Goal: Use online tool/utility: Utilize a website feature to perform a specific function

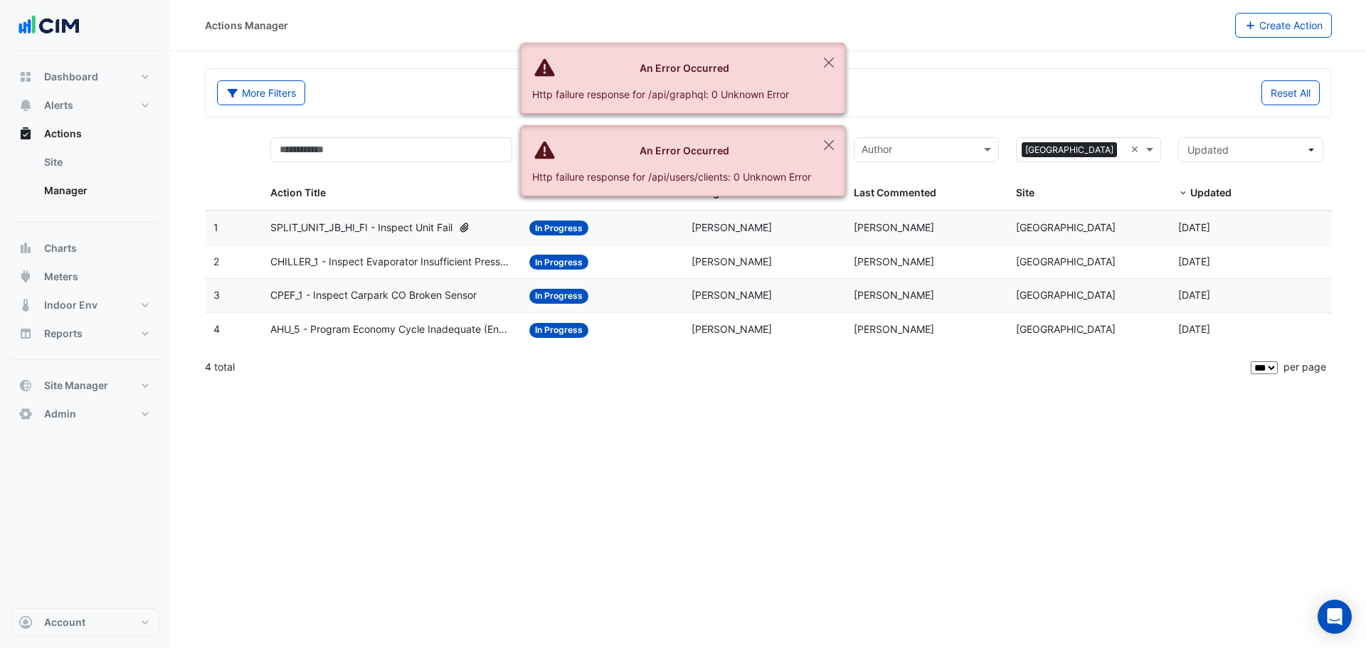
select select "***"
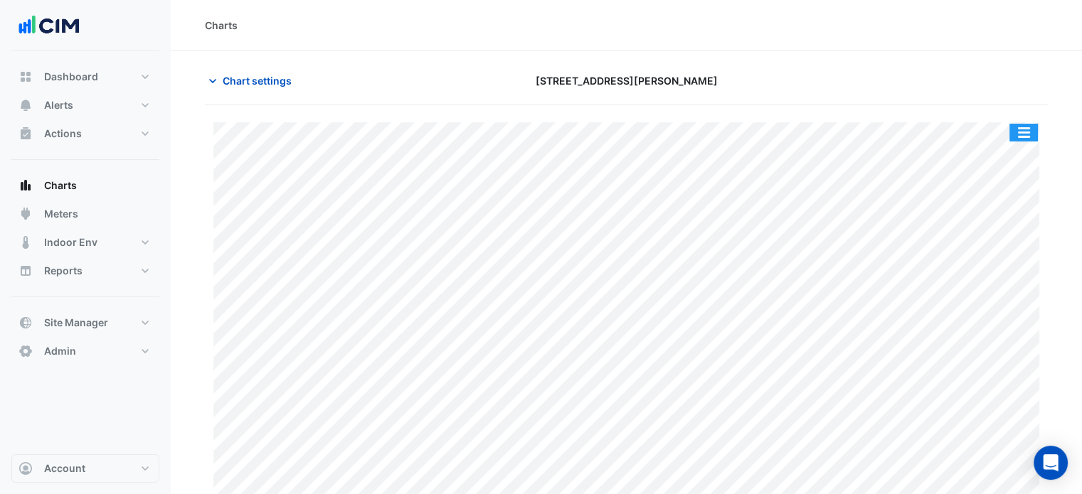
drag, startPoint x: 0, startPoint y: 0, endPoint x: 1026, endPoint y: 135, distance: 1034.8
click at [1026, 135] on button "button" at bounding box center [1024, 133] width 28 height 18
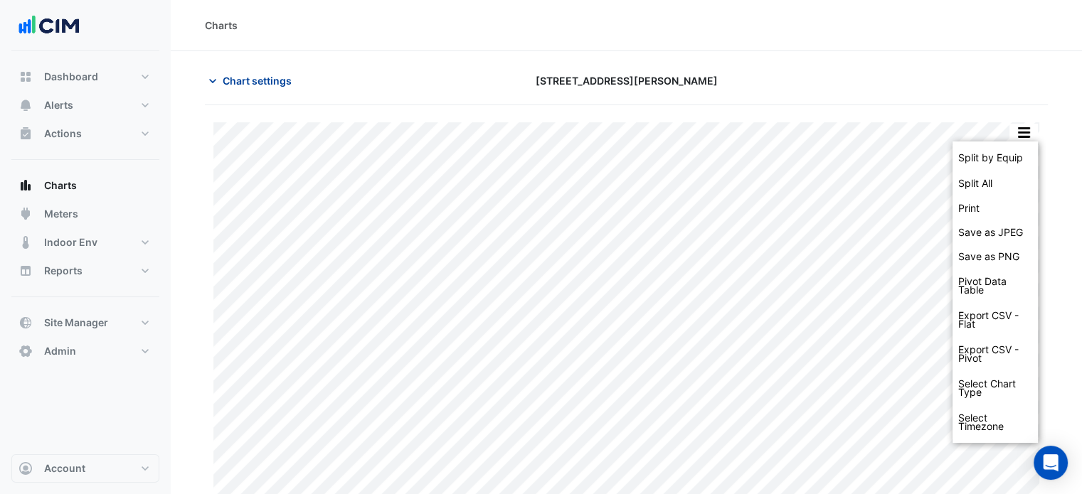
click at [259, 76] on span "Chart settings" at bounding box center [257, 80] width 69 height 15
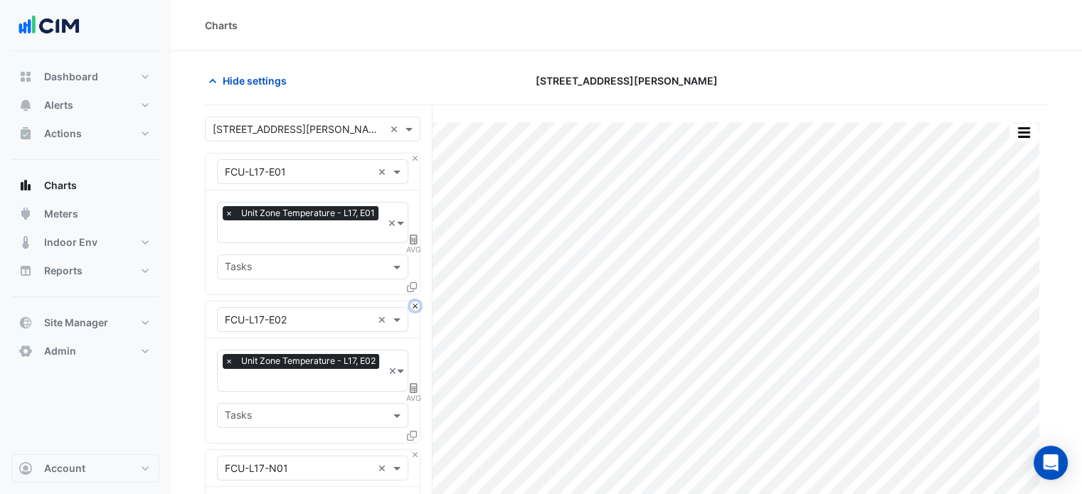
click at [417, 302] on button "Close" at bounding box center [414, 306] width 9 height 9
click at [417, 450] on button "Close" at bounding box center [414, 454] width 9 height 9
click at [417, 302] on button "Close" at bounding box center [414, 306] width 9 height 9
click at [417, 450] on button "Close" at bounding box center [414, 454] width 9 height 9
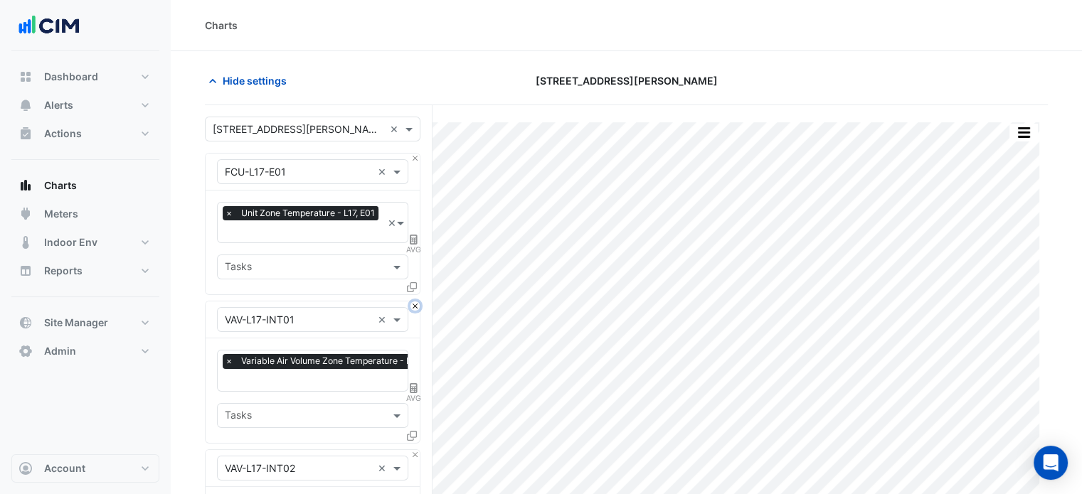
click at [417, 302] on button "Close" at bounding box center [414, 306] width 9 height 9
click at [420, 302] on div "Equipment × VAV-L17-INT02 × Favourites × Variable Air Volume Zone Temperature -…" at bounding box center [313, 372] width 216 height 142
click at [415, 304] on button "Close" at bounding box center [414, 306] width 9 height 9
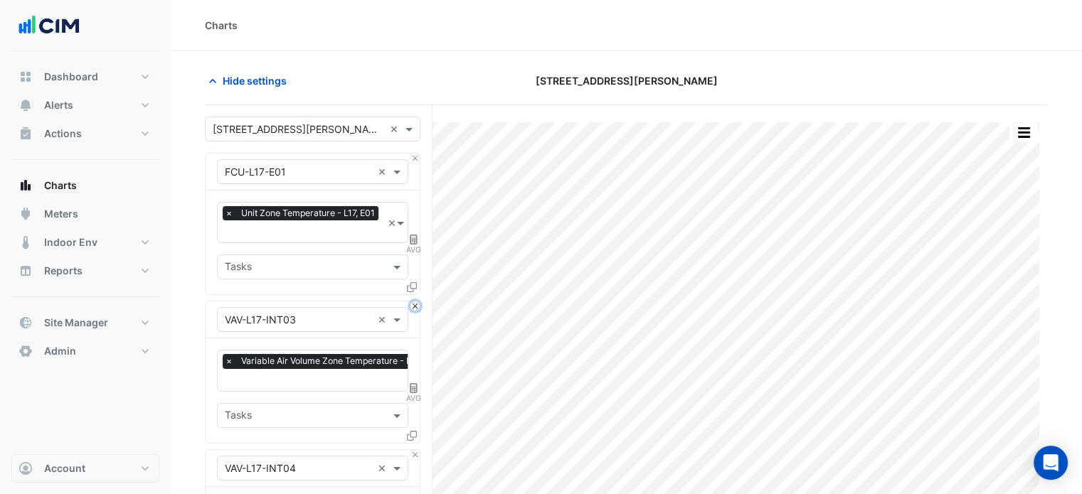
click at [415, 304] on button "Close" at bounding box center [414, 306] width 9 height 9
click at [415, 450] on button "Close" at bounding box center [414, 454] width 9 height 9
click at [415, 304] on button "Close" at bounding box center [414, 306] width 9 height 9
click at [415, 450] on button "Close" at bounding box center [414, 454] width 9 height 9
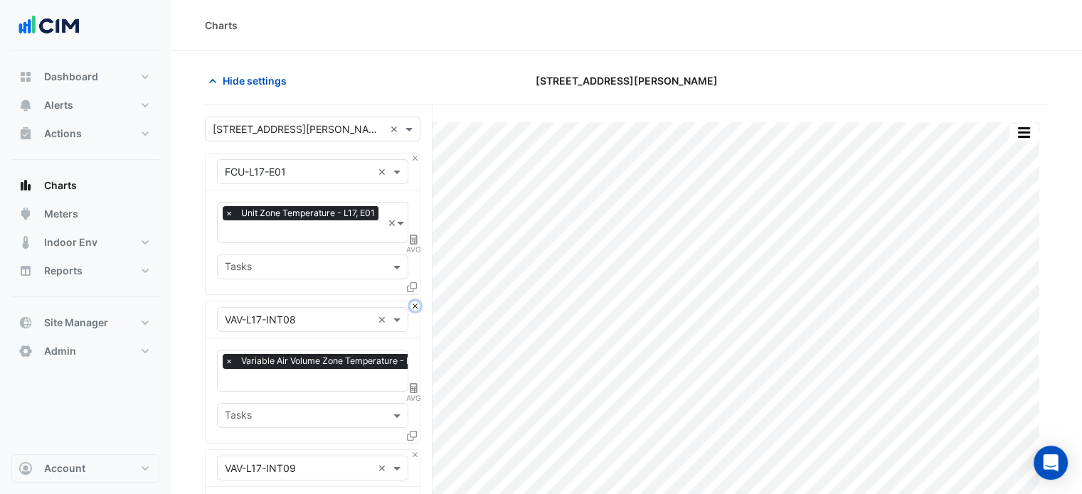
click at [415, 304] on button "Close" at bounding box center [414, 306] width 9 height 9
click at [415, 450] on button "Close" at bounding box center [414, 454] width 9 height 9
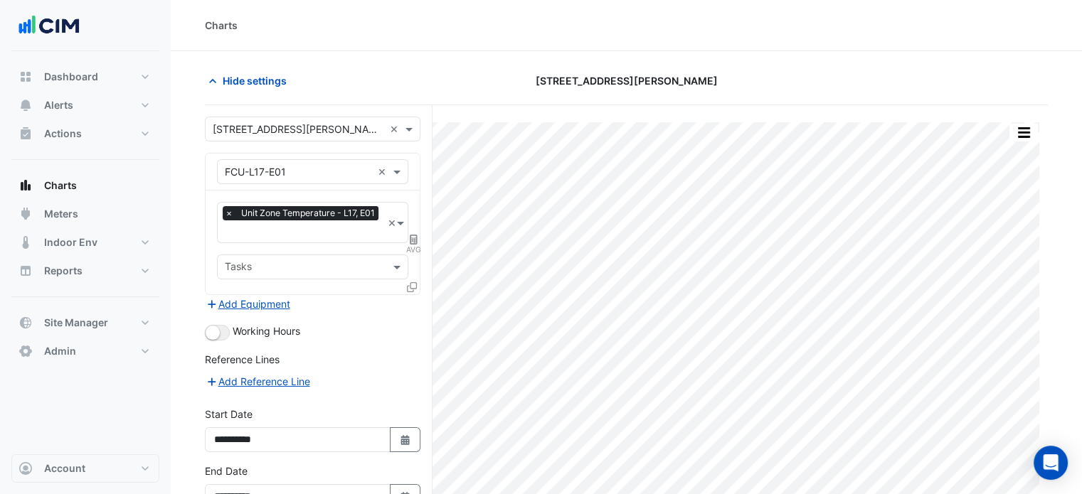
click at [415, 304] on div "Add Equipment" at bounding box center [313, 303] width 216 height 17
click at [411, 282] on icon at bounding box center [412, 287] width 10 height 10
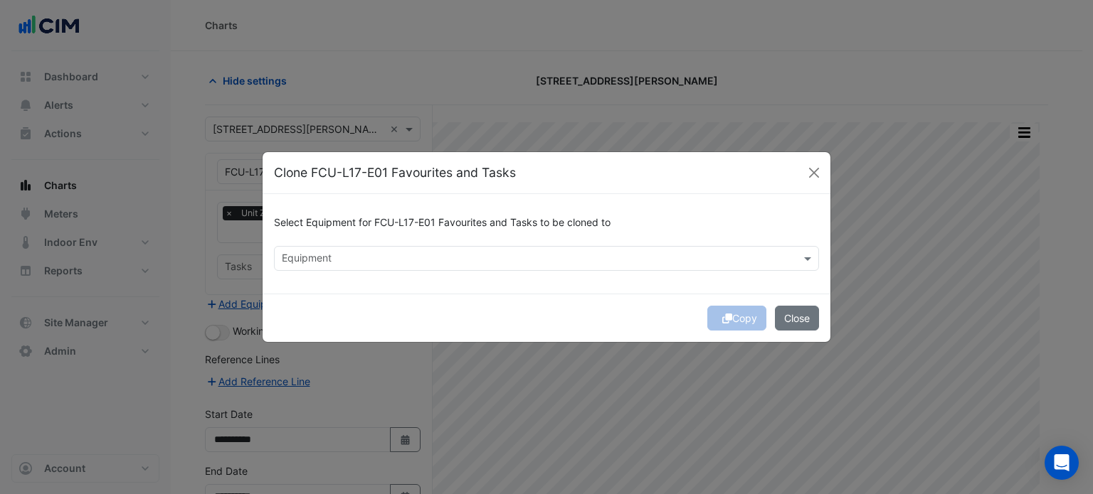
click at [480, 253] on input "text" at bounding box center [538, 260] width 513 height 15
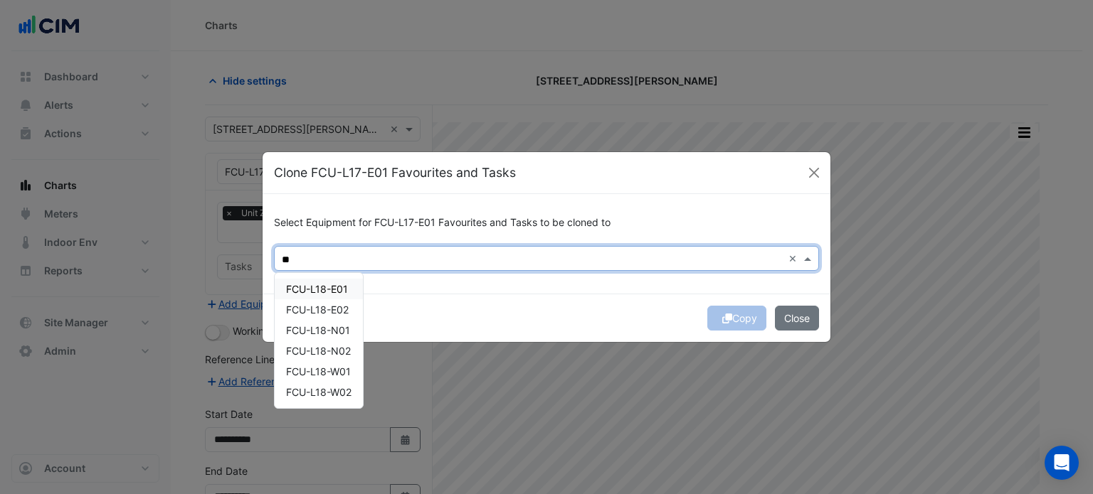
click at [330, 287] on span "FCU-L18-E01" at bounding box center [317, 289] width 62 height 12
click at [336, 316] on div "FCU-L18-E02" at bounding box center [319, 310] width 88 height 21
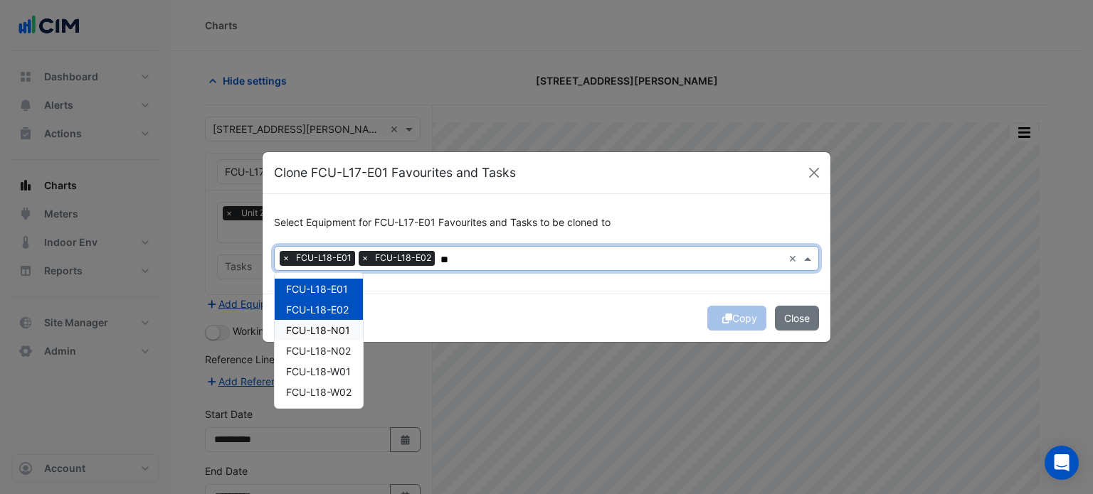
click at [337, 337] on div "FCU-L18-N01" at bounding box center [319, 330] width 88 height 21
click at [344, 350] on span "FCU-L18-N02" at bounding box center [318, 351] width 65 height 12
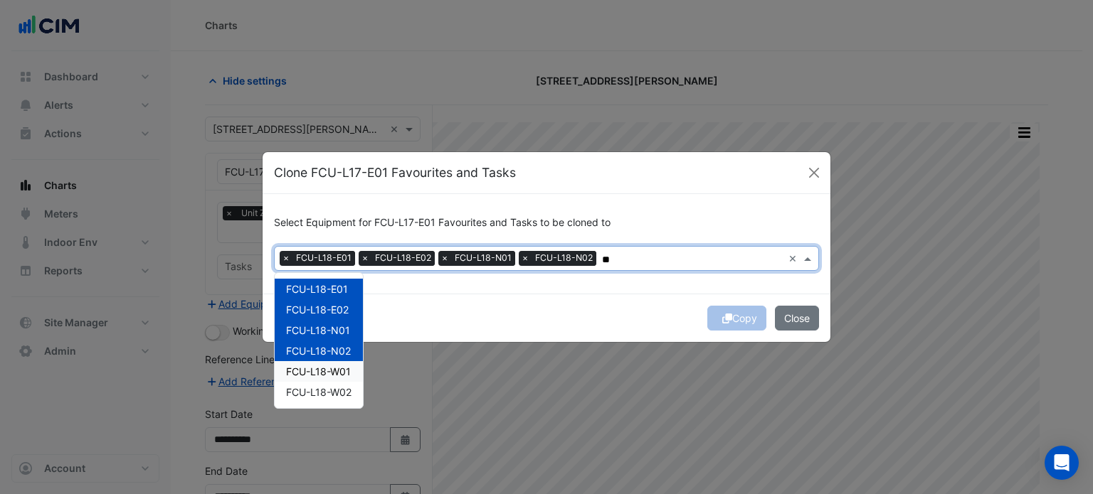
click at [344, 369] on span "FCU-L18-W01" at bounding box center [318, 372] width 65 height 12
click at [342, 391] on span "FCU-L18-W02" at bounding box center [318, 392] width 65 height 12
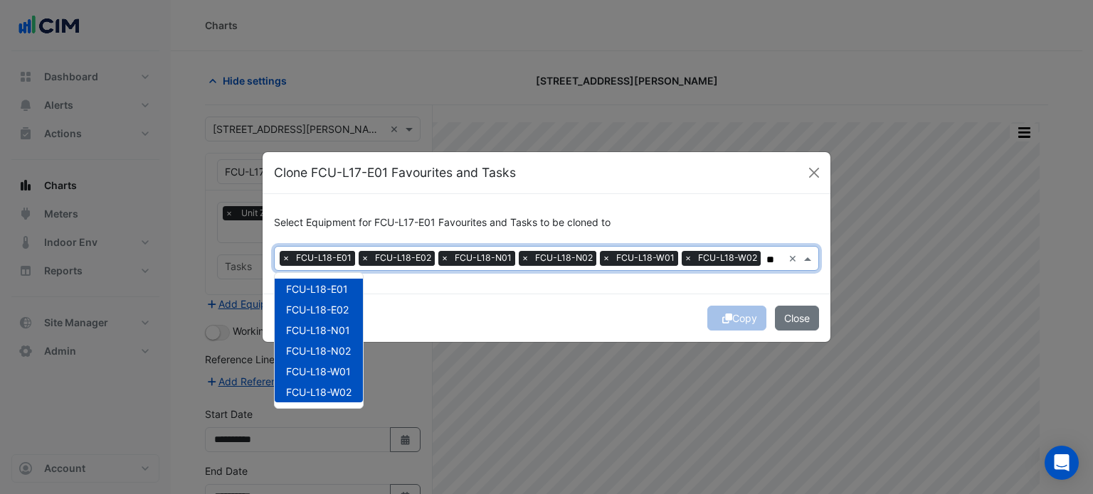
type input "**"
drag, startPoint x: 470, startPoint y: 314, endPoint x: 572, endPoint y: 311, distance: 102.5
click at [479, 314] on div "Copy Close" at bounding box center [547, 318] width 568 height 48
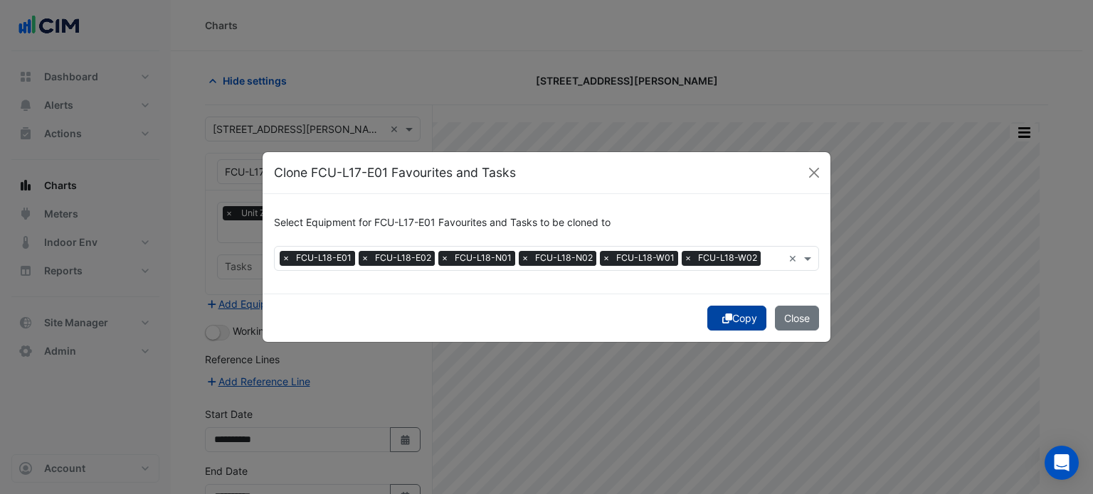
click at [735, 325] on button "Copy" at bounding box center [736, 318] width 59 height 25
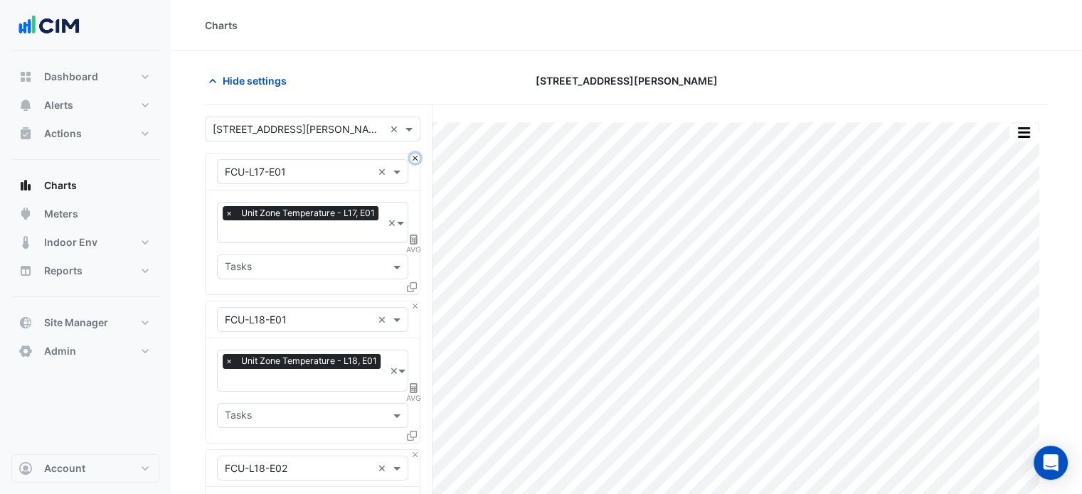
click at [417, 159] on button "Close" at bounding box center [414, 158] width 9 height 9
click at [415, 159] on button "Close" at bounding box center [414, 158] width 9 height 9
click at [415, 284] on icon at bounding box center [412, 287] width 10 height 10
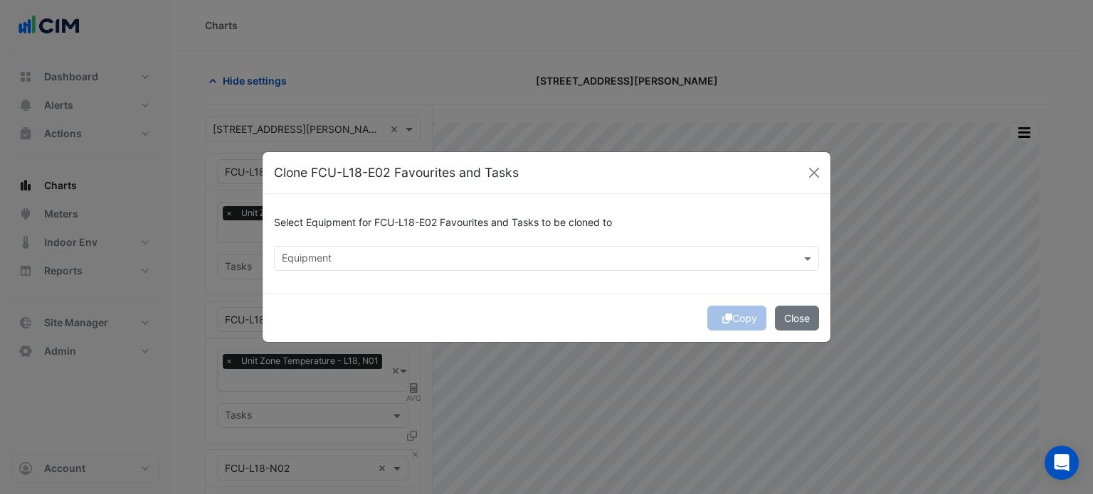
click at [510, 253] on input "text" at bounding box center [538, 260] width 513 height 15
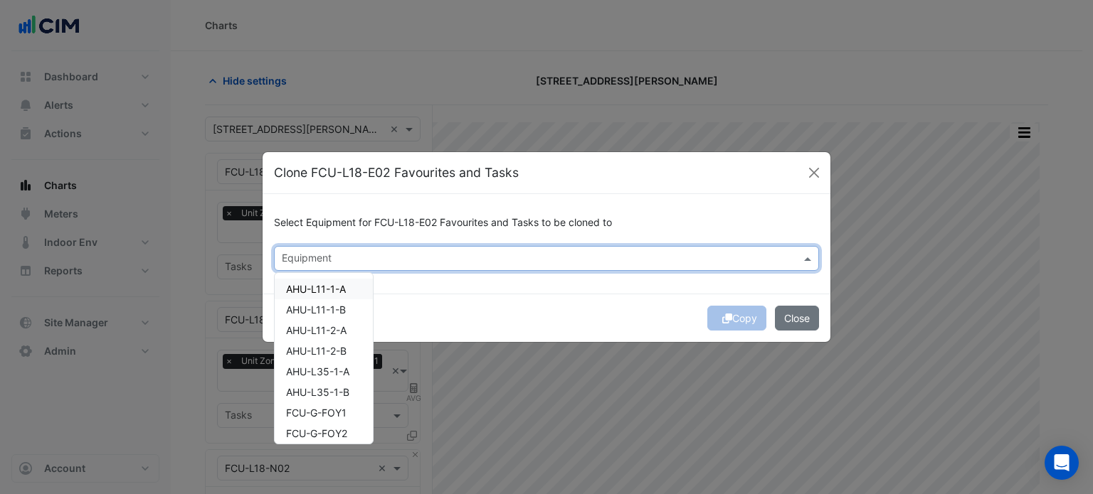
click at [511, 265] on input "text" at bounding box center [538, 260] width 513 height 15
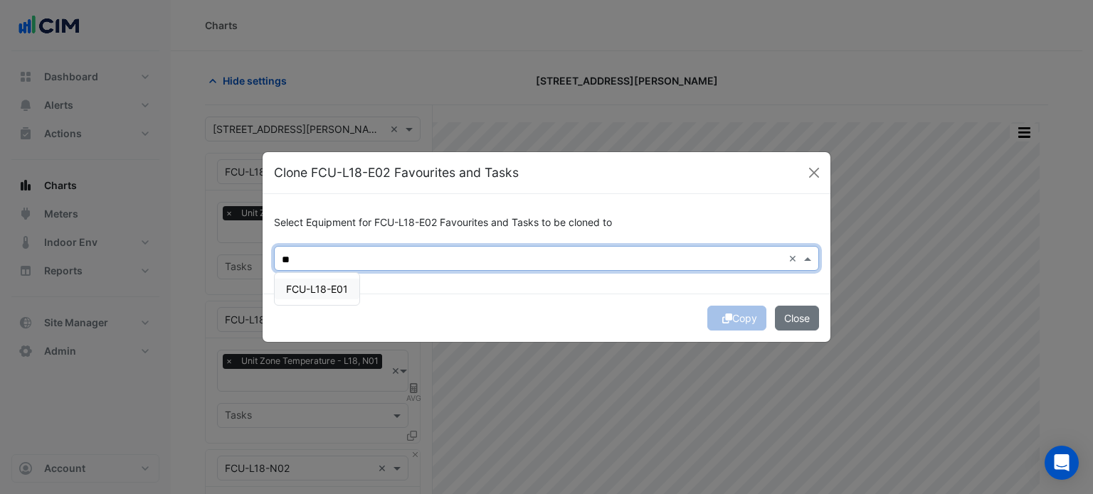
click at [336, 292] on span "FCU-L18-E01" at bounding box center [317, 289] width 62 height 12
type input "**"
click at [516, 296] on div "Copy Close" at bounding box center [547, 318] width 568 height 48
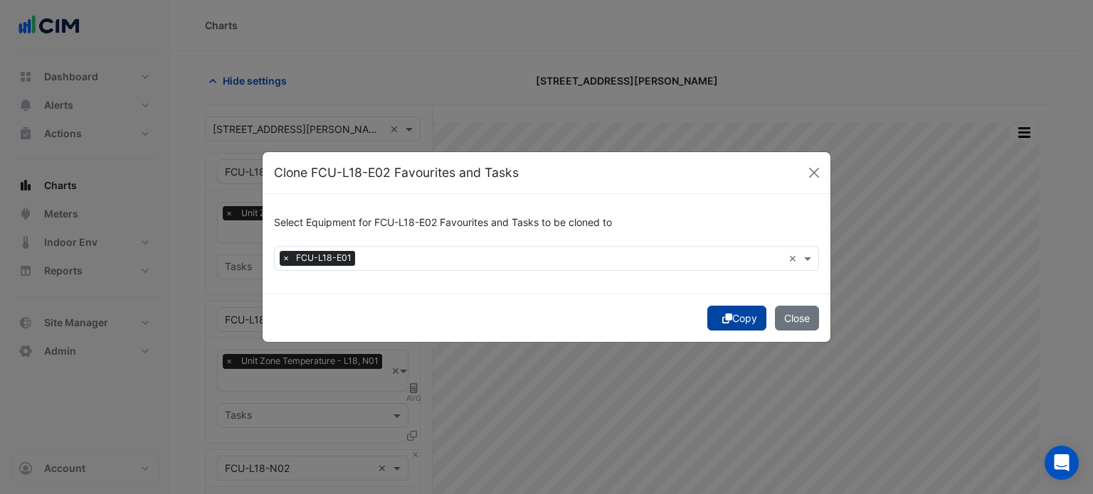
click at [742, 314] on button "Copy" at bounding box center [736, 318] width 59 height 25
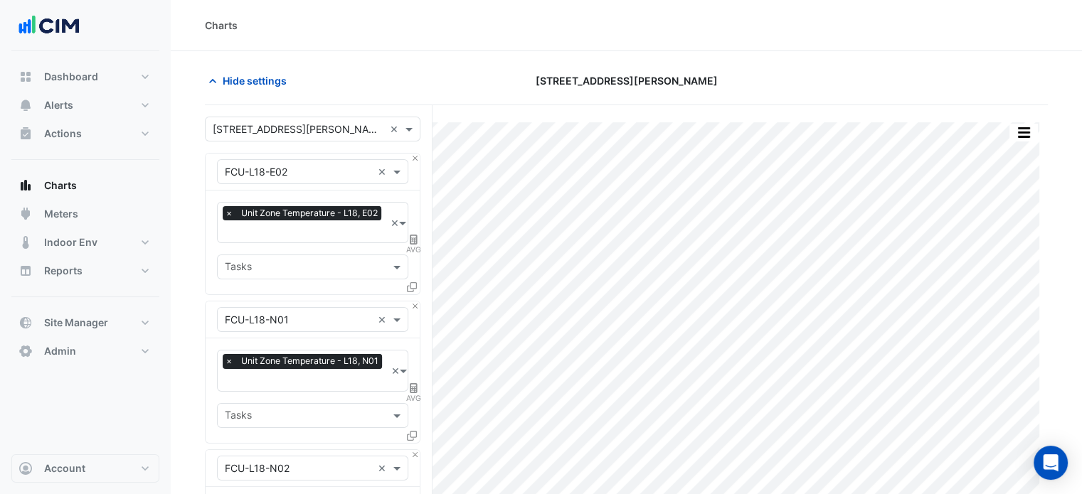
click at [296, 216] on span "Unit Zone Temperature - L18, E02" at bounding box center [310, 213] width 144 height 14
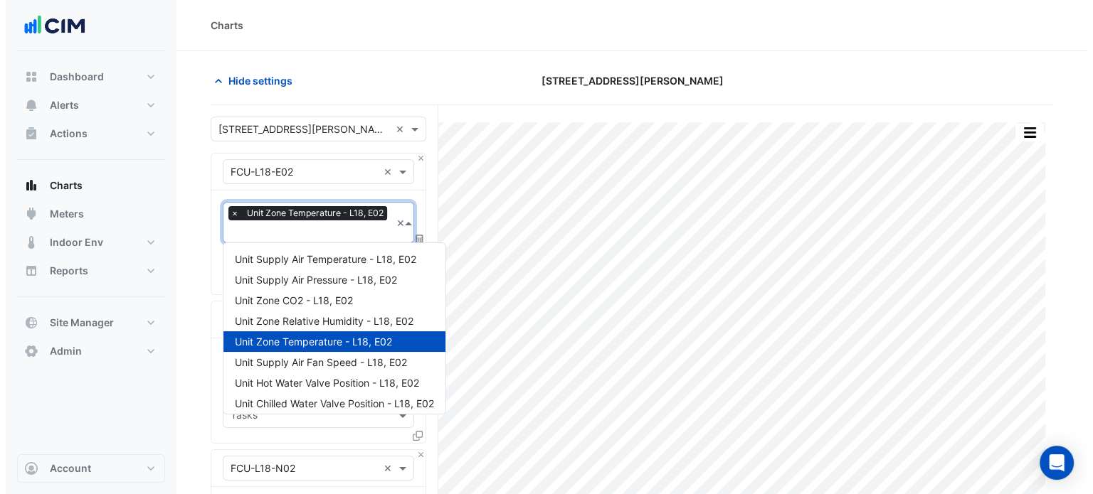
scroll to position [815, 0]
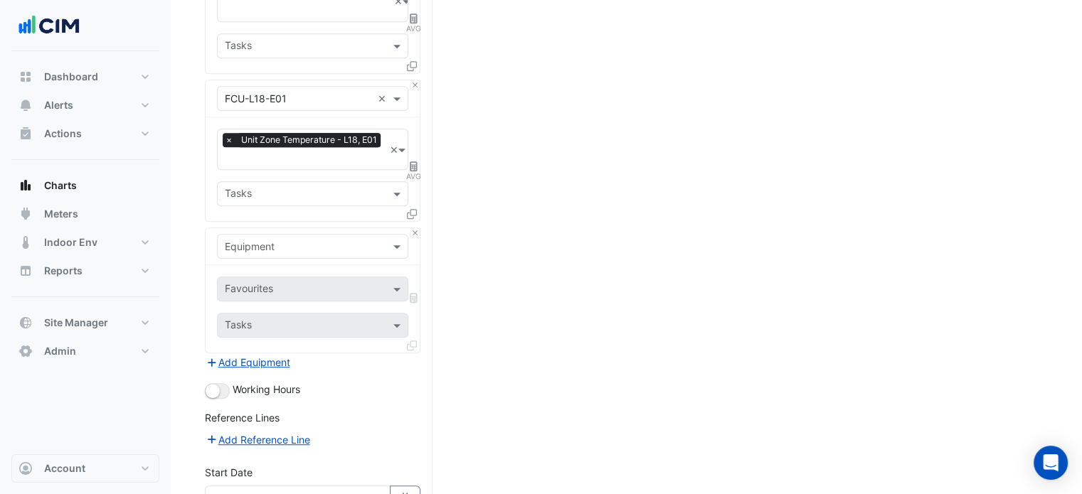
click at [290, 240] on input "text" at bounding box center [298, 247] width 147 height 15
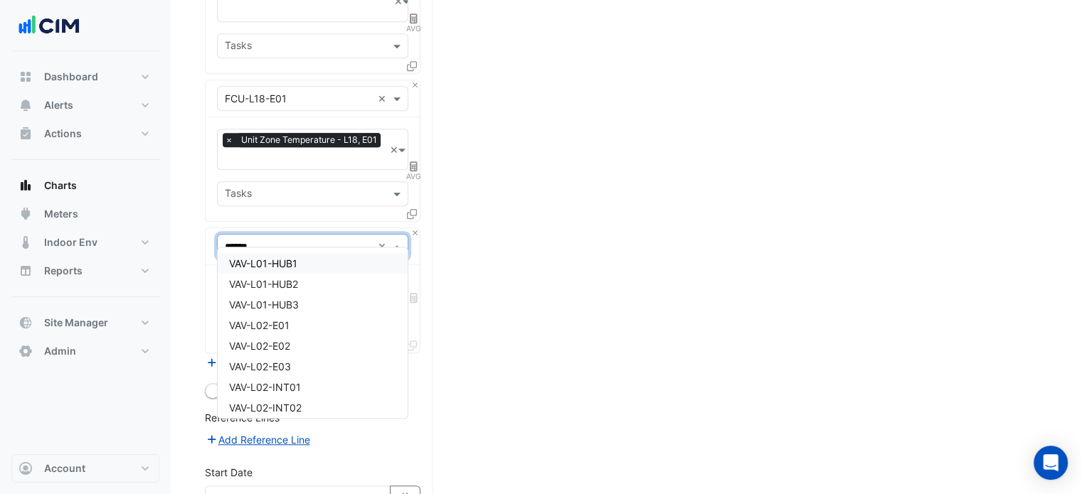
type input "*******"
click at [312, 303] on div "VAV-L18-INT01" at bounding box center [313, 305] width 191 height 21
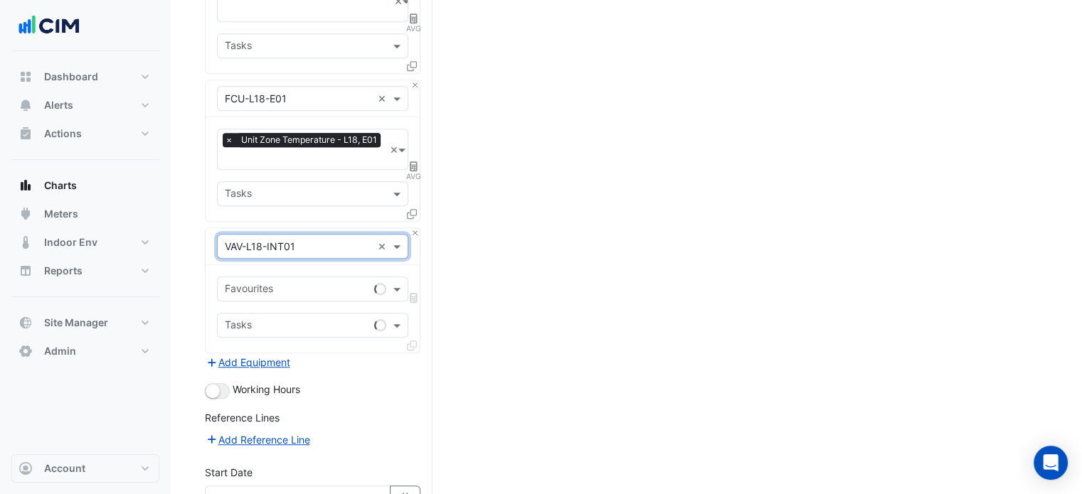
click at [293, 283] on input "text" at bounding box center [297, 290] width 144 height 15
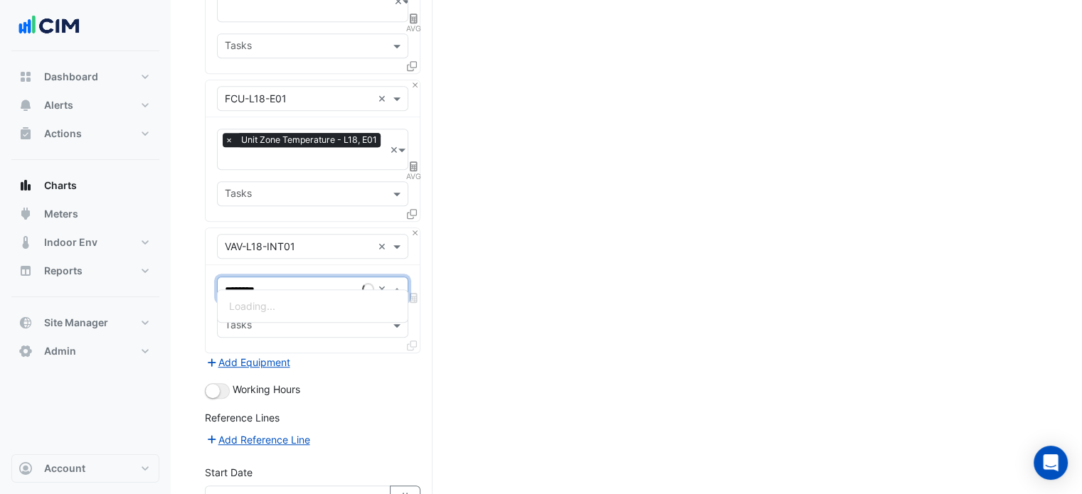
type input "*********"
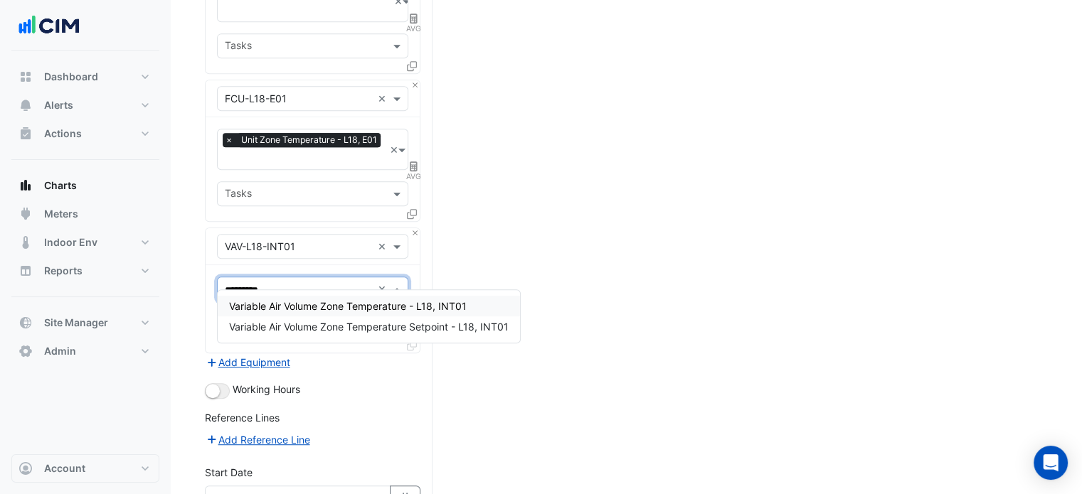
click at [301, 309] on span "Variable Air Volume Zone Temperature - L18, INT01" at bounding box center [348, 306] width 238 height 12
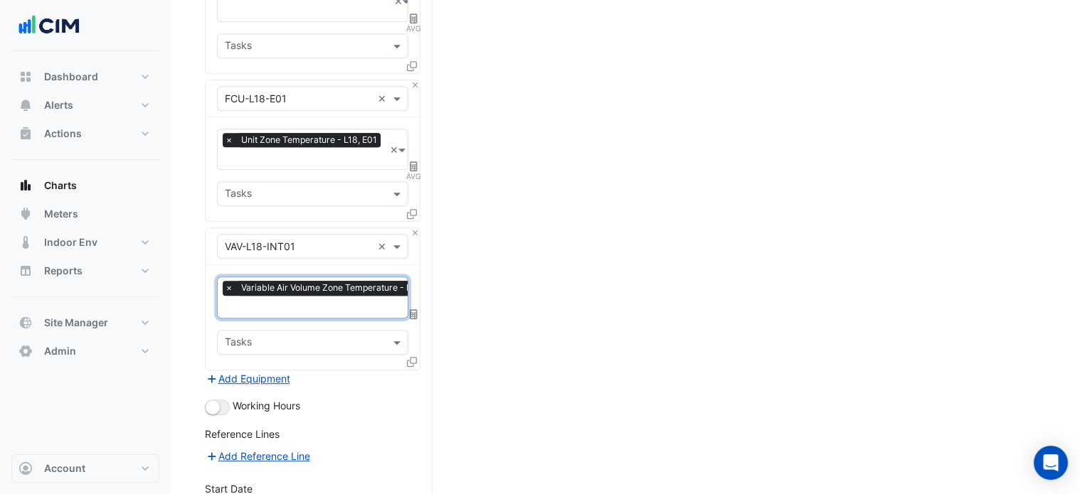
click at [413, 309] on icon at bounding box center [414, 314] width 8 height 10
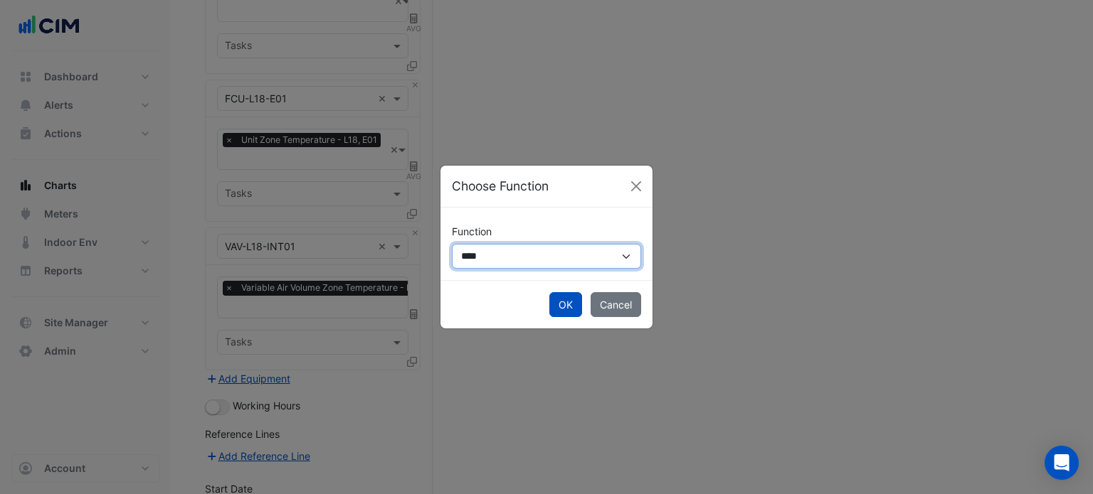
click at [503, 250] on select "**********" at bounding box center [546, 256] width 189 height 25
click at [503, 258] on select "**********" at bounding box center [546, 256] width 189 height 25
click at [509, 258] on select "**********" at bounding box center [546, 256] width 189 height 25
select select "******"
click at [452, 244] on select "**********" at bounding box center [546, 256] width 189 height 25
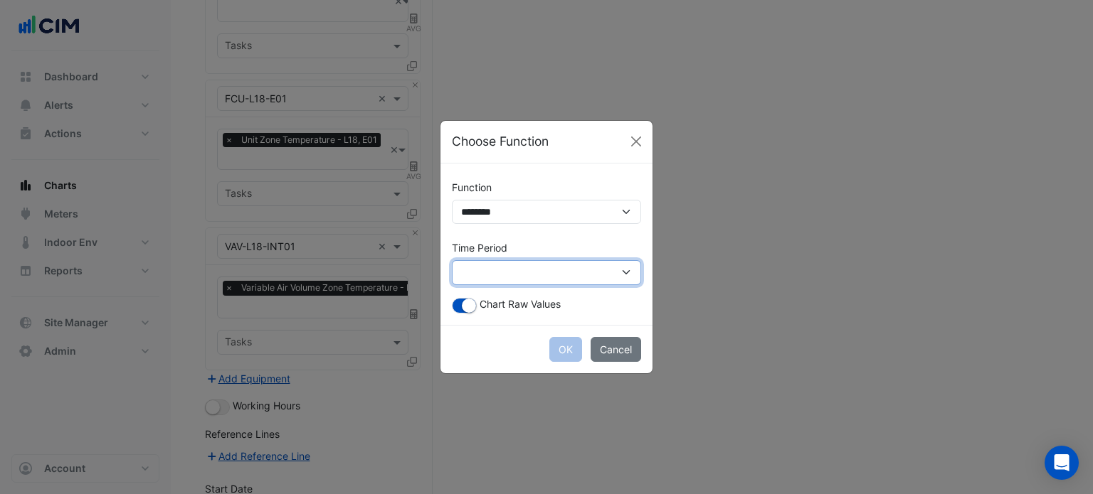
drag, startPoint x: 529, startPoint y: 271, endPoint x: 507, endPoint y: 283, distance: 24.5
click at [529, 270] on select "**********" at bounding box center [546, 272] width 189 height 25
select select "*********"
click at [452, 260] on select "**********" at bounding box center [546, 272] width 189 height 25
click at [472, 306] on small "button" at bounding box center [469, 306] width 14 height 14
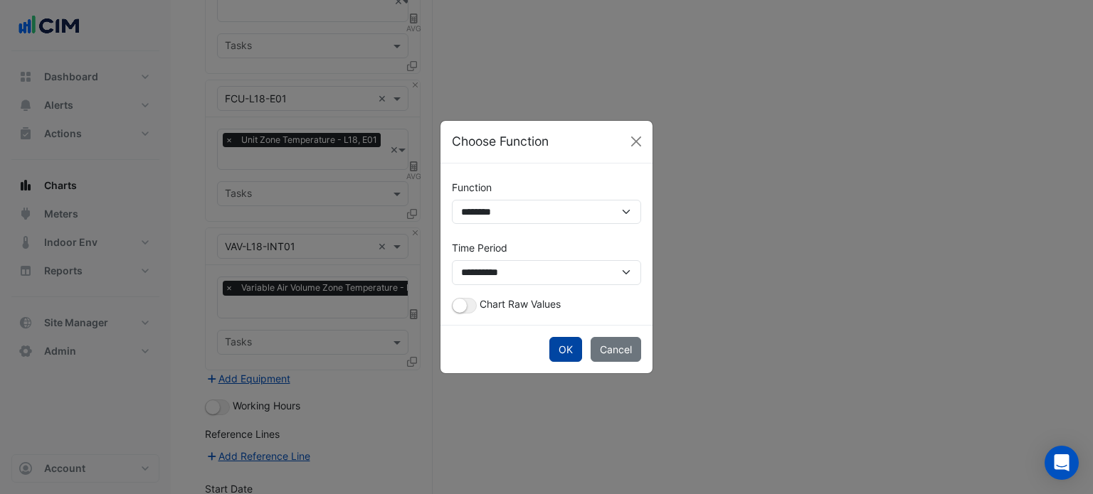
click at [559, 352] on button "OK" at bounding box center [565, 349] width 33 height 25
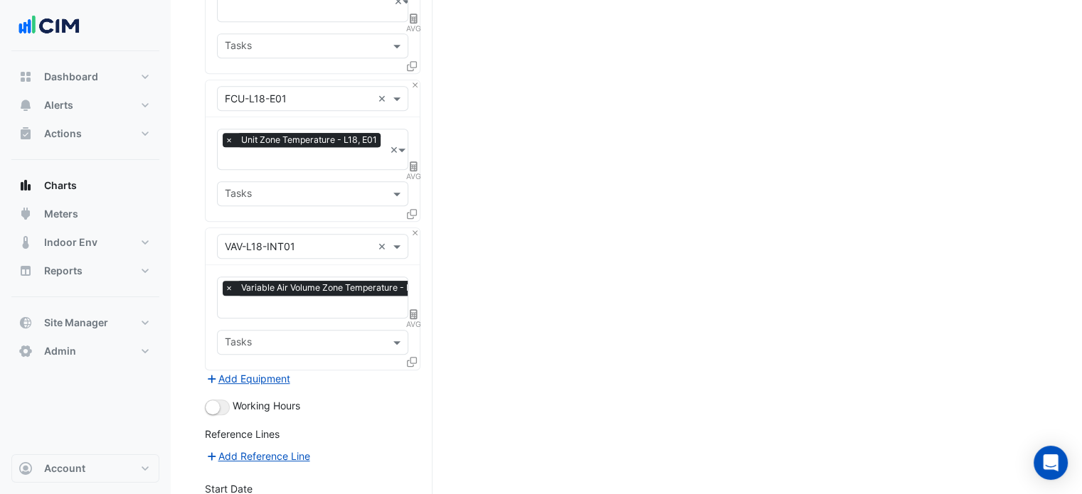
click at [413, 357] on icon at bounding box center [412, 362] width 10 height 10
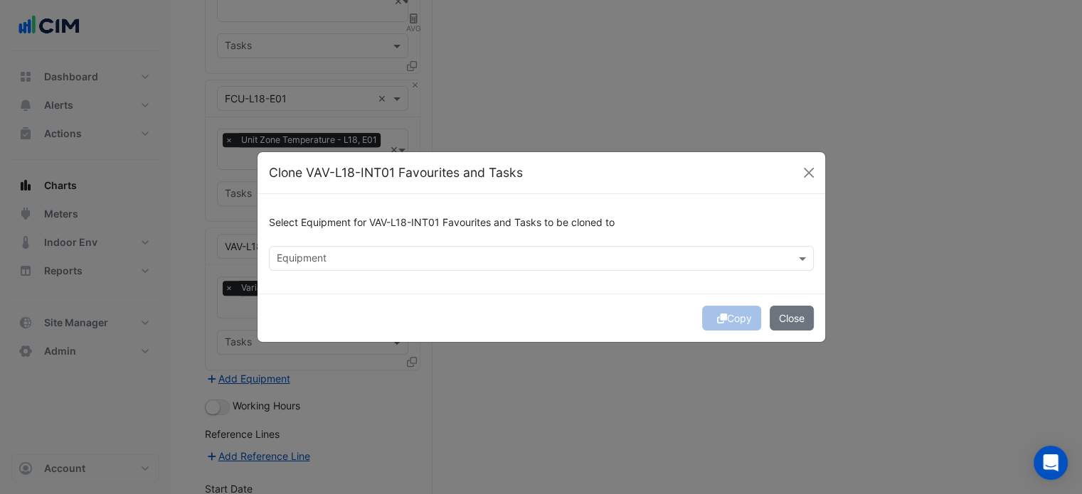
click at [571, 253] on input "text" at bounding box center [533, 260] width 513 height 15
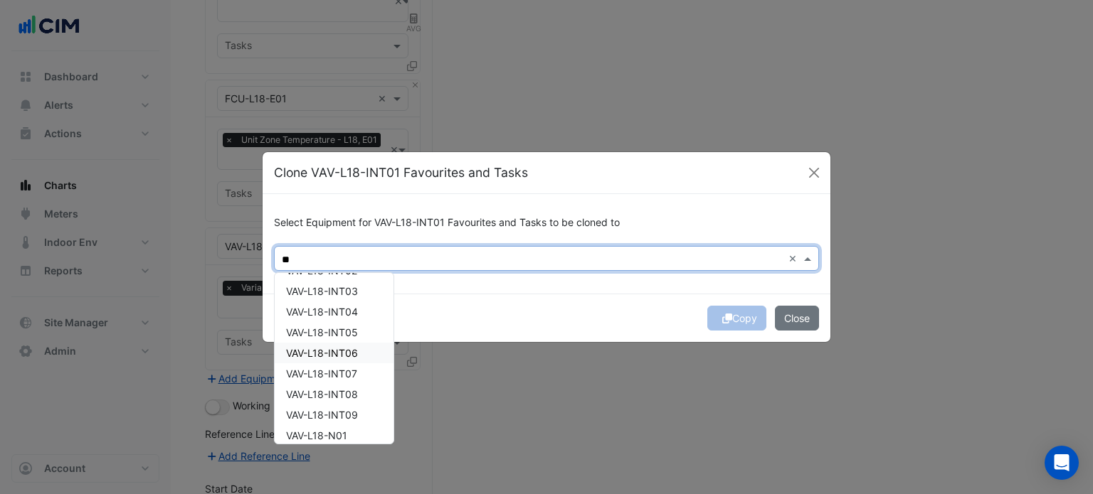
scroll to position [0, 0]
click at [370, 415] on div "VAV-L18-INT02" at bounding box center [334, 413] width 119 height 21
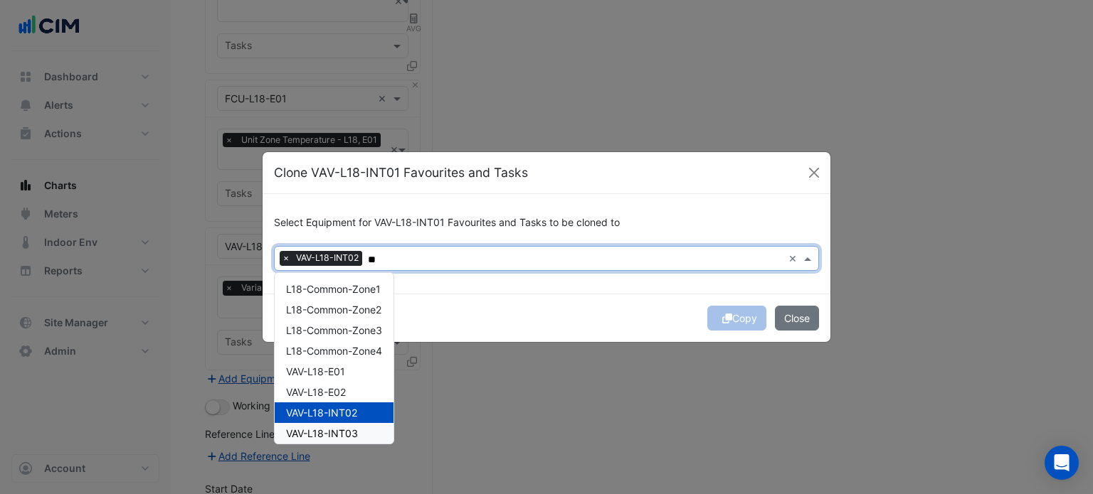
click at [367, 425] on div "VAV-L18-INT03" at bounding box center [334, 433] width 119 height 21
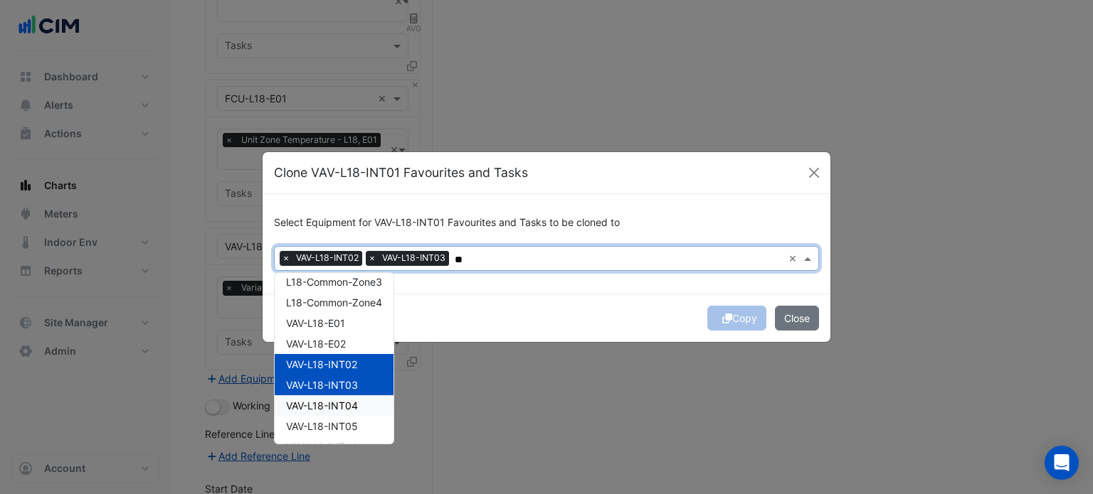
scroll to position [142, 0]
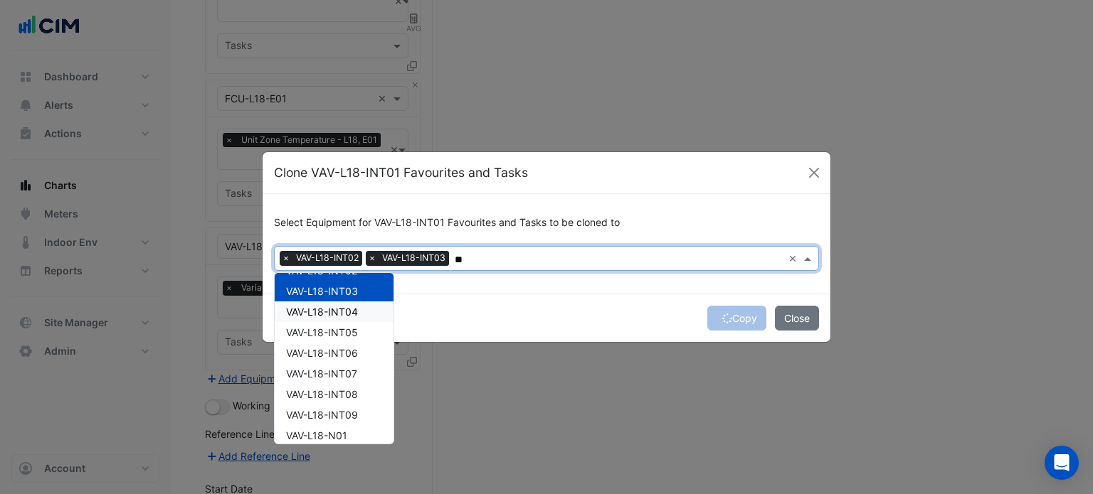
click at [361, 310] on div "VAV-L18-INT04" at bounding box center [334, 312] width 119 height 21
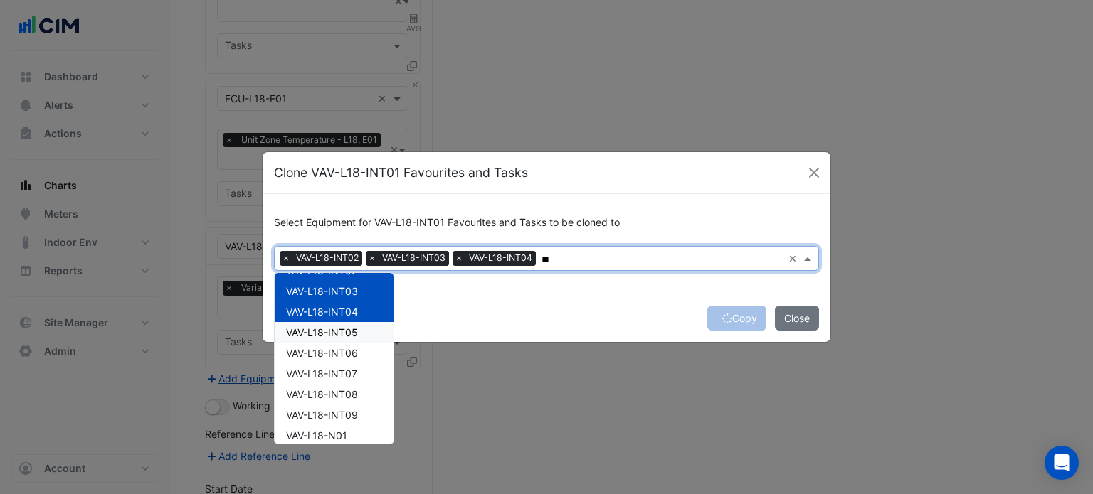
click at [361, 324] on div "VAV-L18-INT05" at bounding box center [334, 332] width 119 height 21
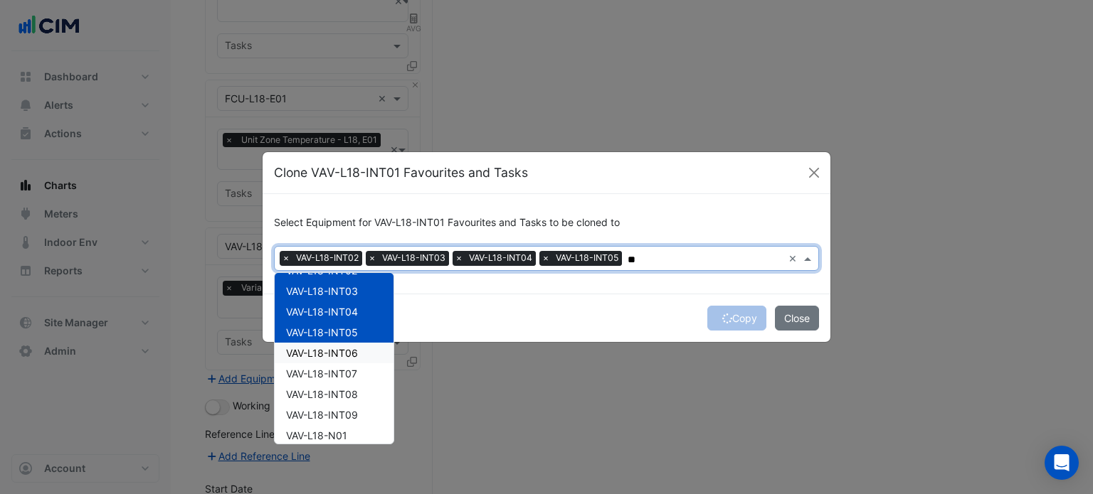
drag, startPoint x: 368, startPoint y: 344, endPoint x: 371, endPoint y: 352, distance: 9.0
click at [369, 344] on div "VAV-L18-INT06" at bounding box center [334, 353] width 119 height 21
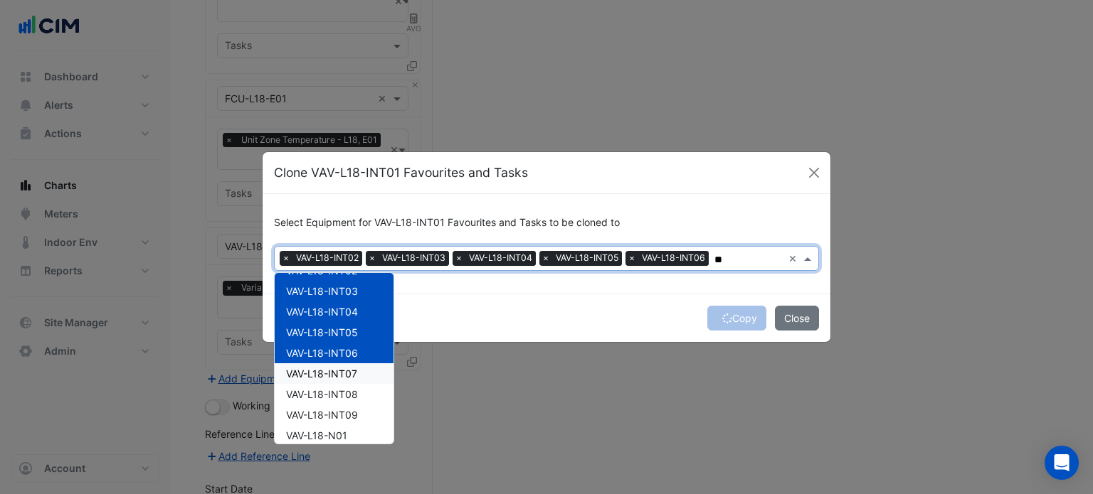
click at [371, 372] on div "VAV-L18-INT07" at bounding box center [334, 374] width 119 height 21
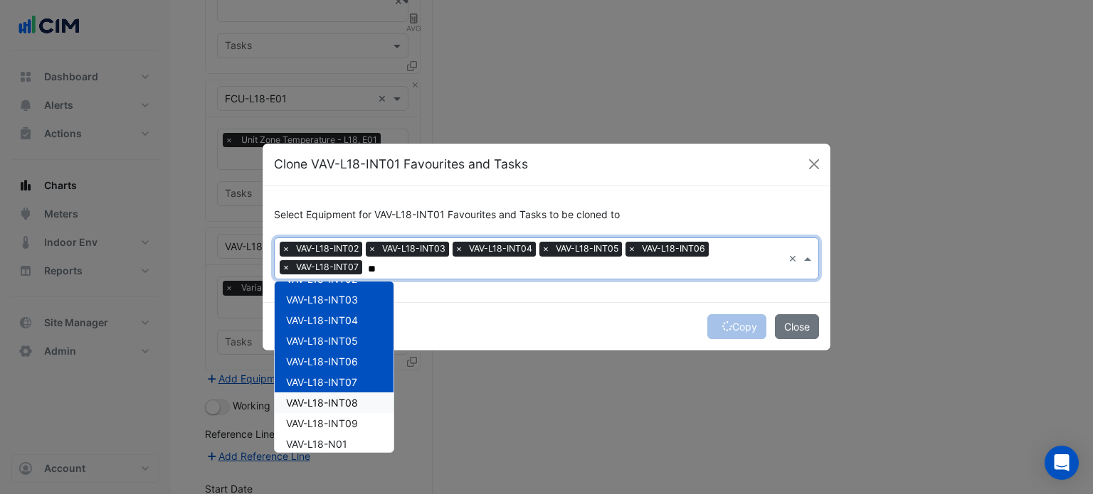
click at [364, 400] on div "VAV-L18-INT08" at bounding box center [334, 403] width 119 height 21
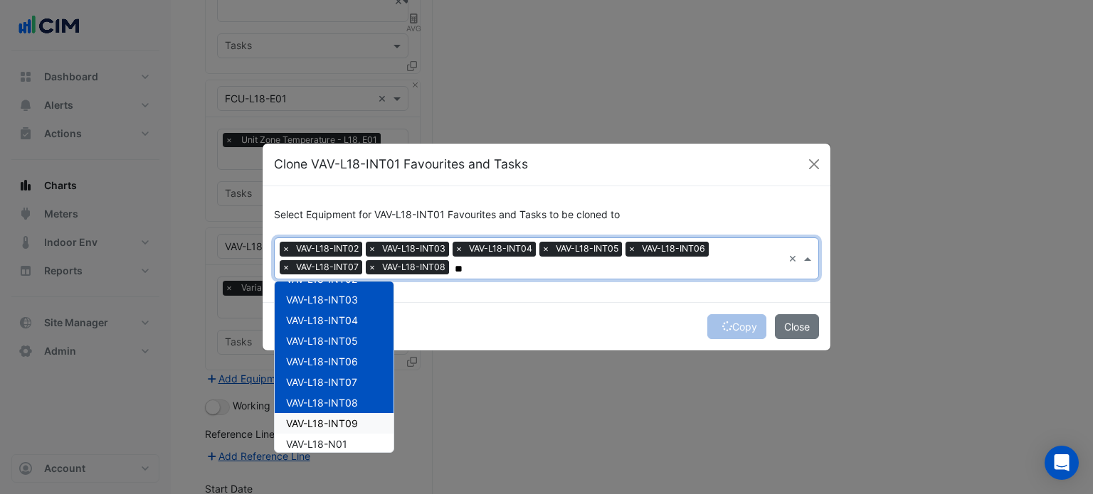
click at [365, 423] on div "VAV-L18-INT09" at bounding box center [334, 423] width 119 height 21
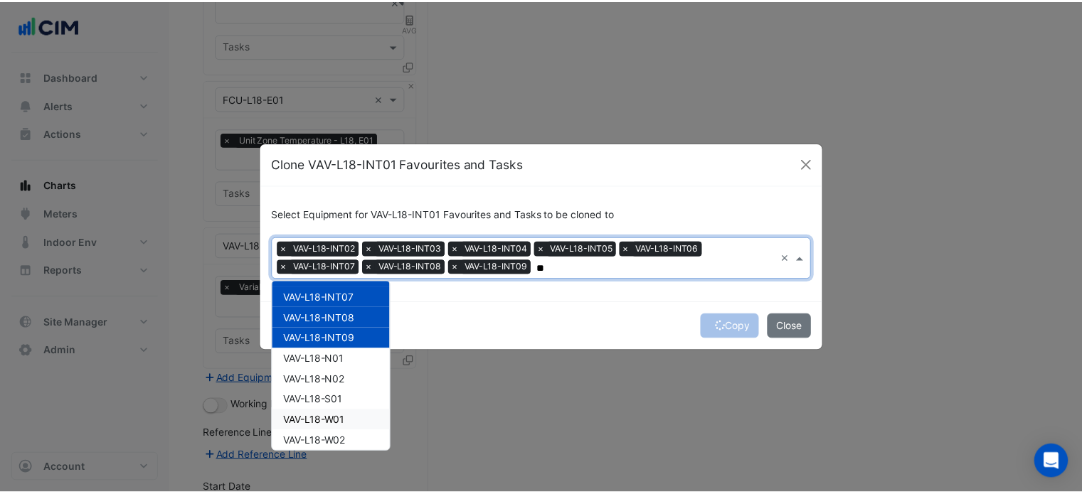
scroll to position [233, 0]
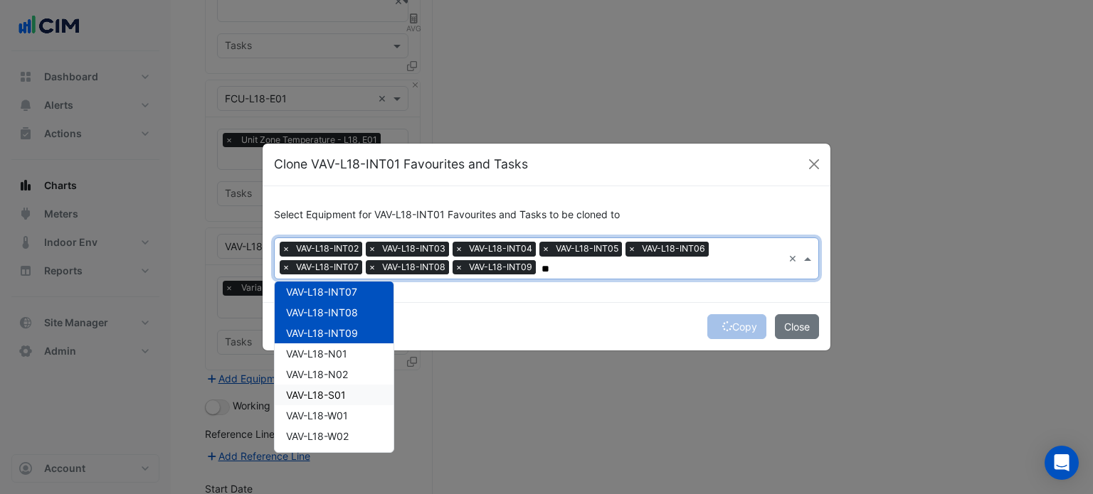
click at [358, 385] on div "VAV-L18-S01" at bounding box center [334, 395] width 119 height 21
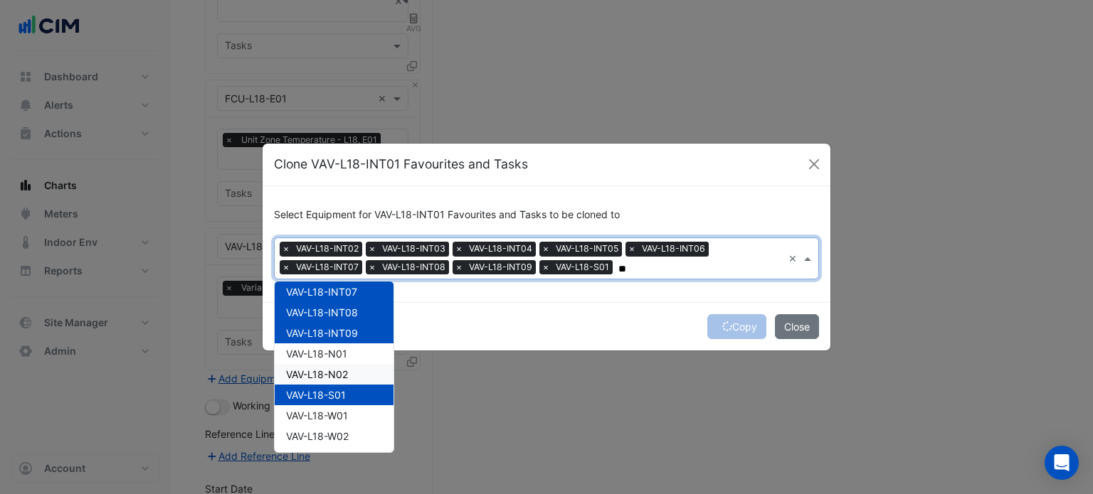
type input "**"
click at [536, 308] on div "Copy Close" at bounding box center [547, 326] width 568 height 48
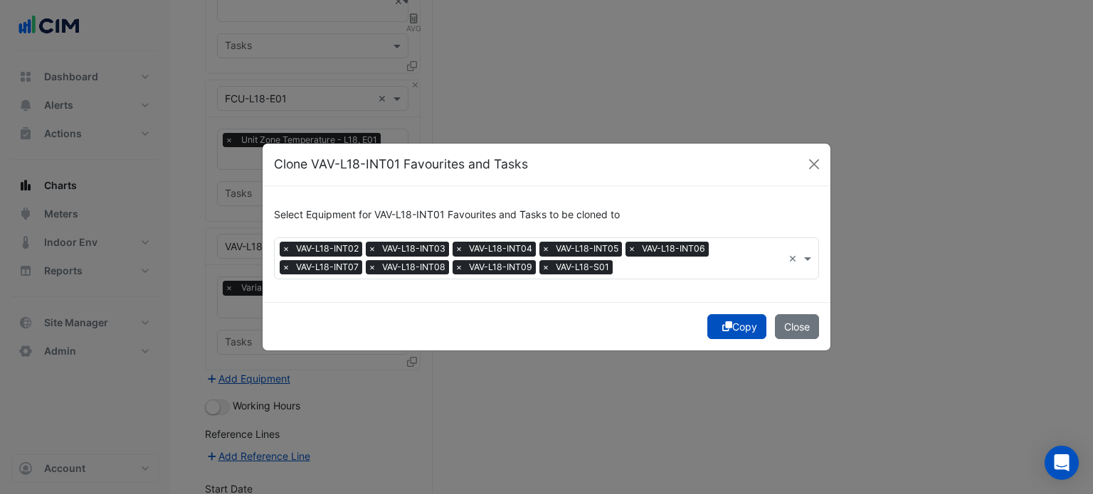
click at [731, 328] on button "Copy" at bounding box center [736, 326] width 59 height 25
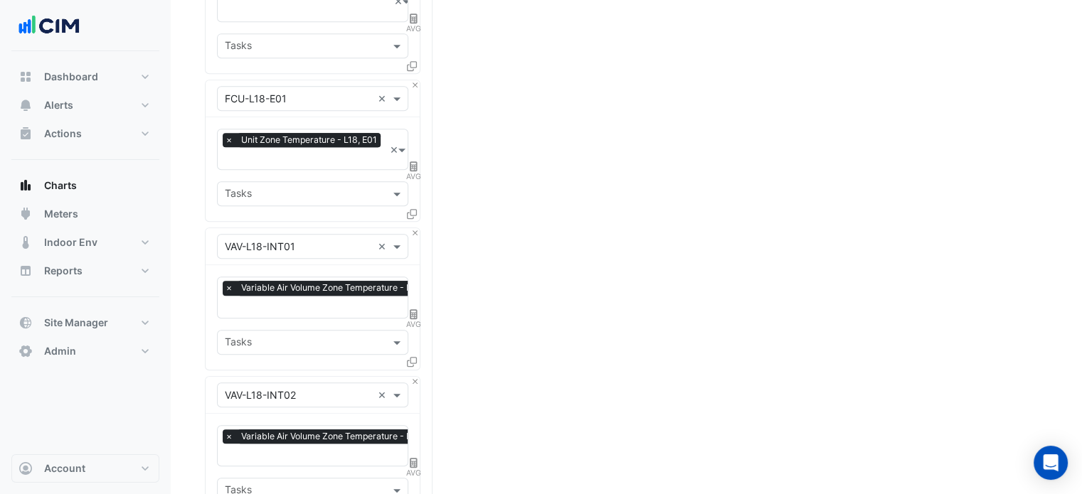
scroll to position [2276, 0]
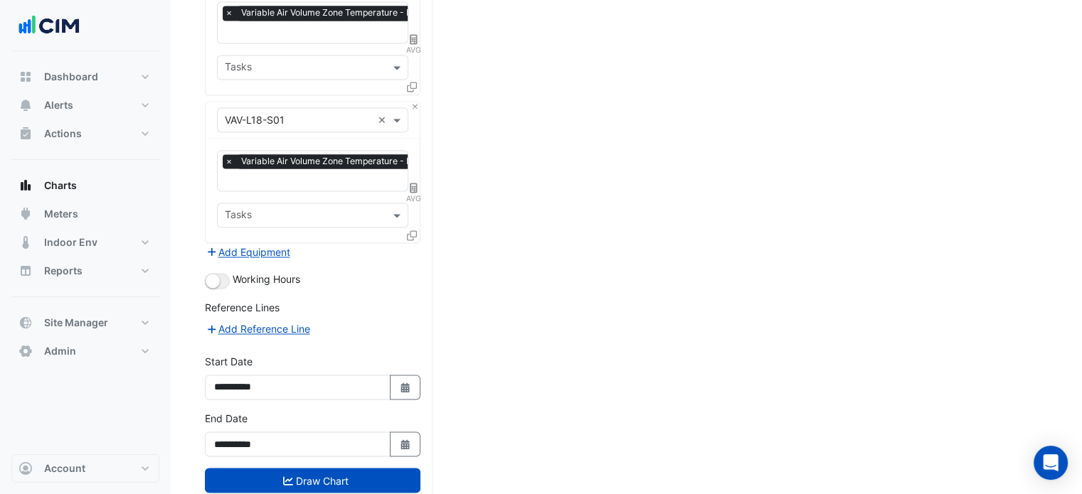
click at [339, 468] on button "Draw Chart" at bounding box center [313, 480] width 216 height 25
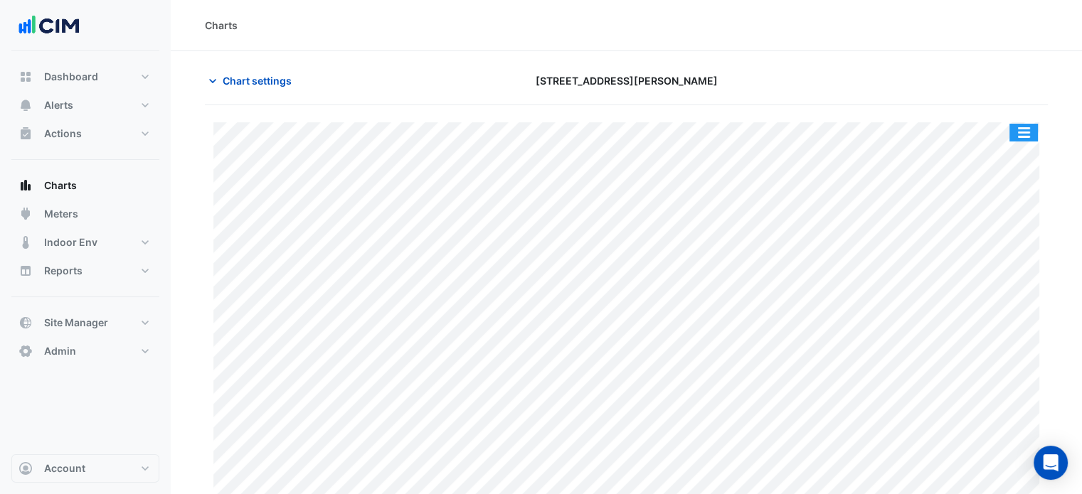
click at [1029, 138] on button "button" at bounding box center [1024, 133] width 28 height 18
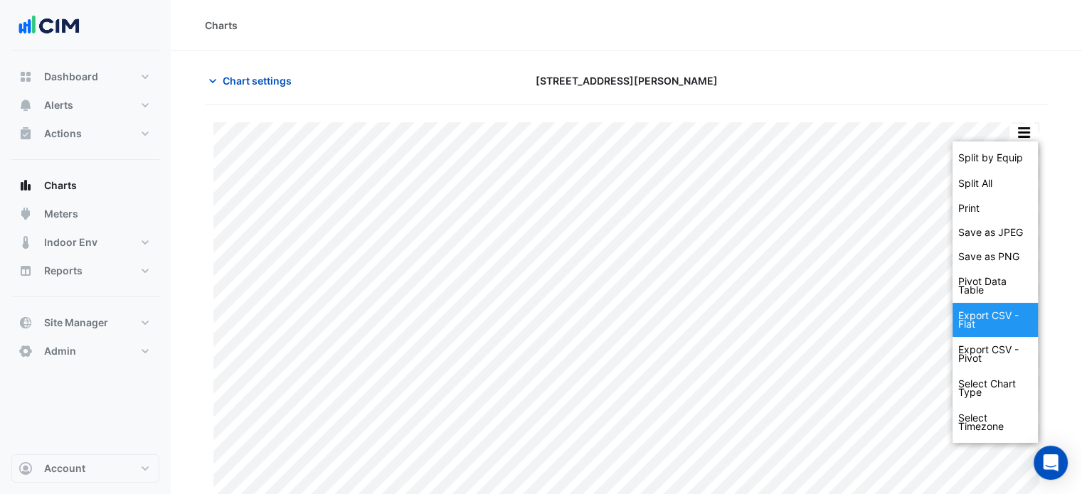
click at [993, 317] on div "Export CSV - Flat" at bounding box center [995, 320] width 85 height 34
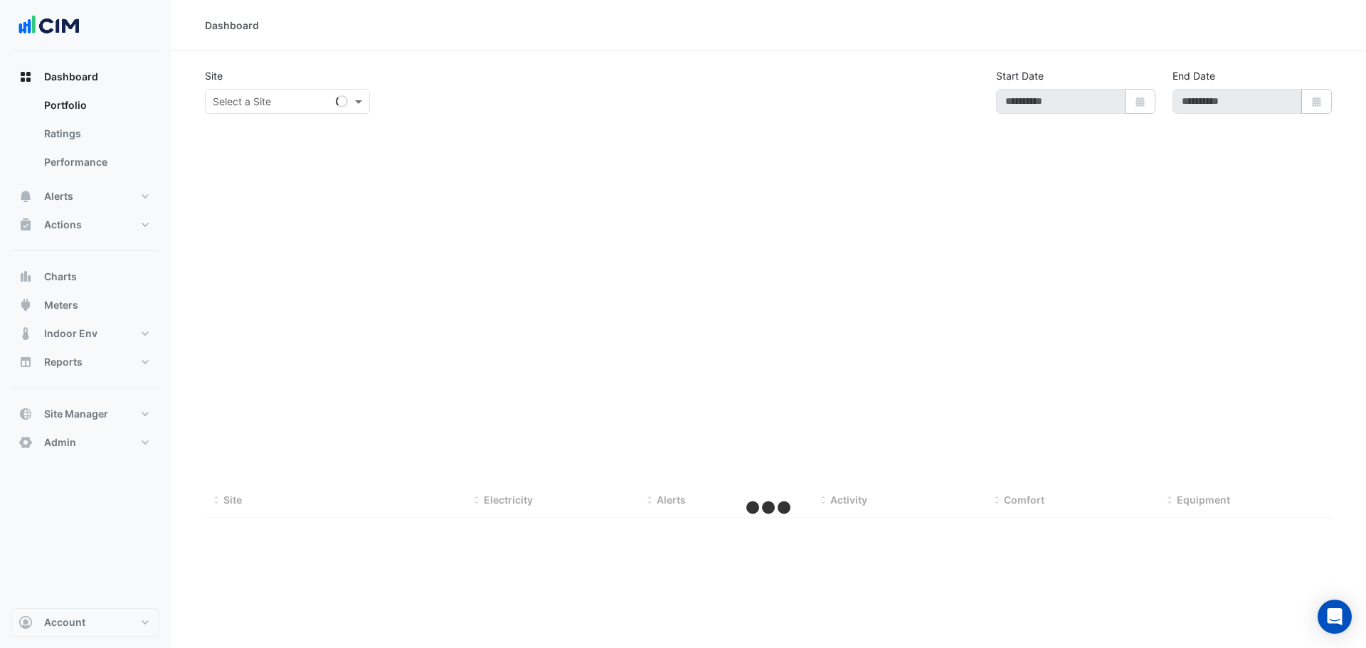
select select "***"
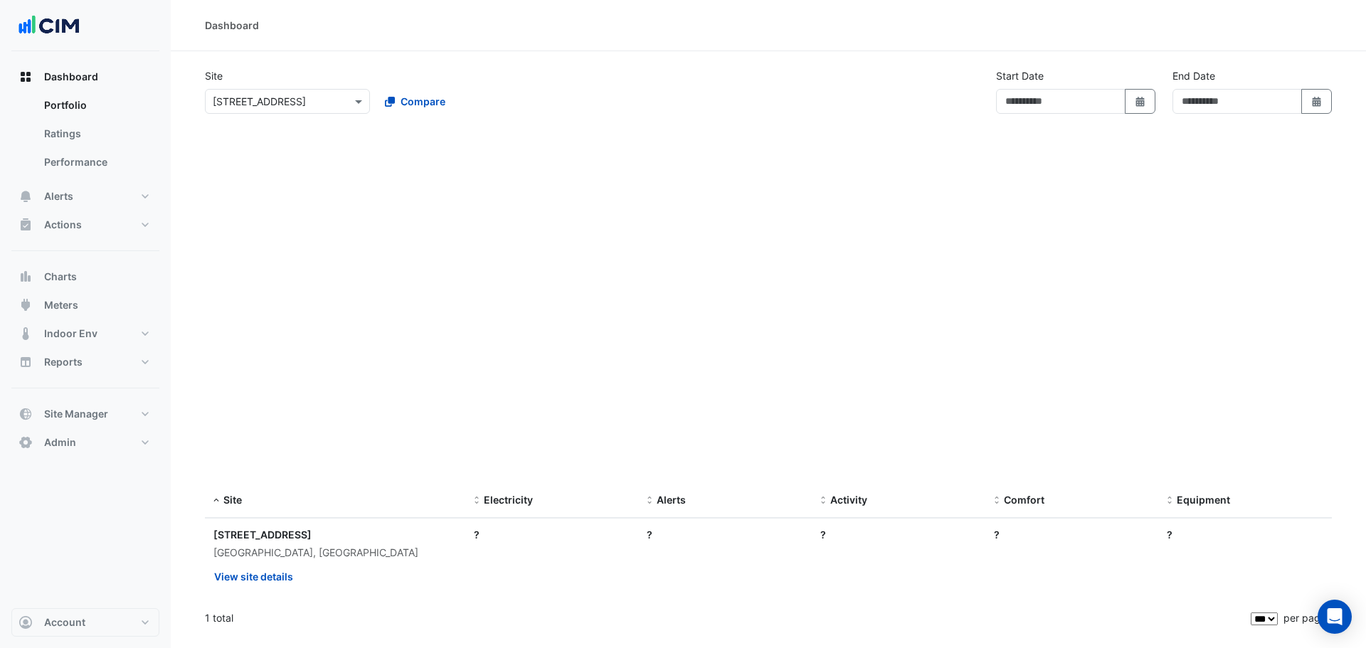
type input "**********"
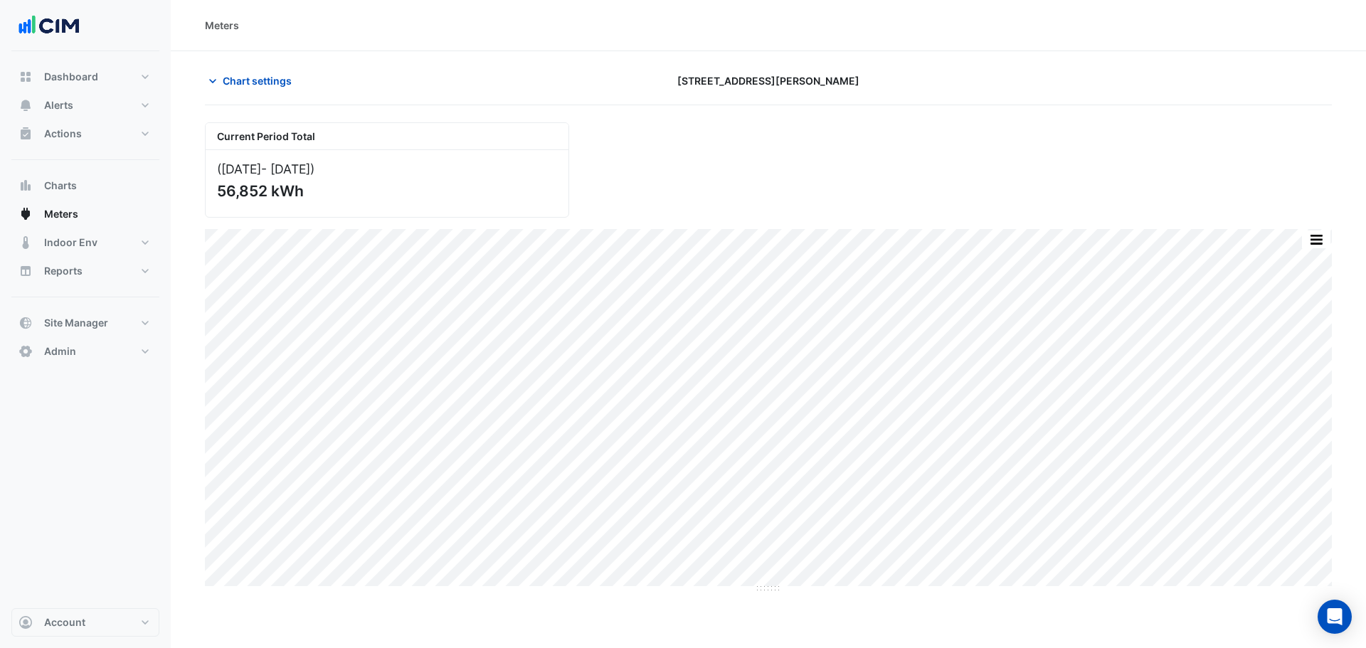
drag, startPoint x: 427, startPoint y: 80, endPoint x: 391, endPoint y: 6, distance: 82.7
click at [427, 80] on div "Chart settings" at bounding box center [386, 80] width 381 height 25
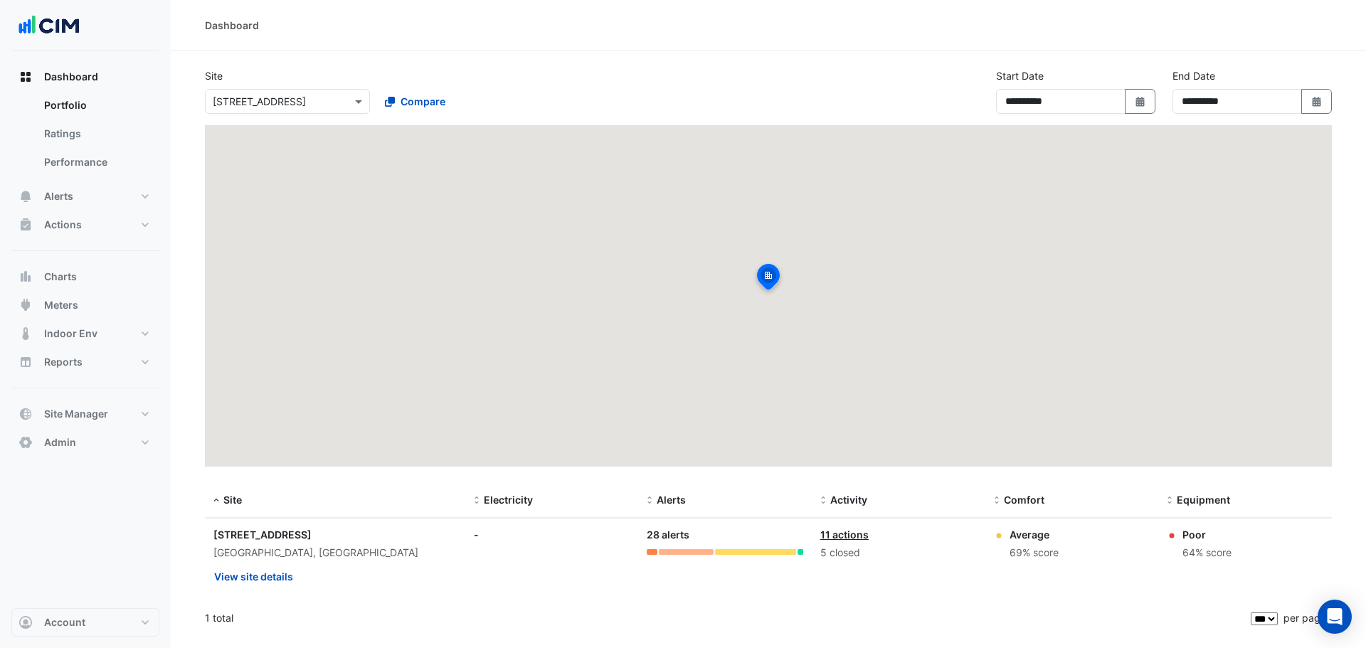
select select "***"
